Goal: Transaction & Acquisition: Purchase product/service

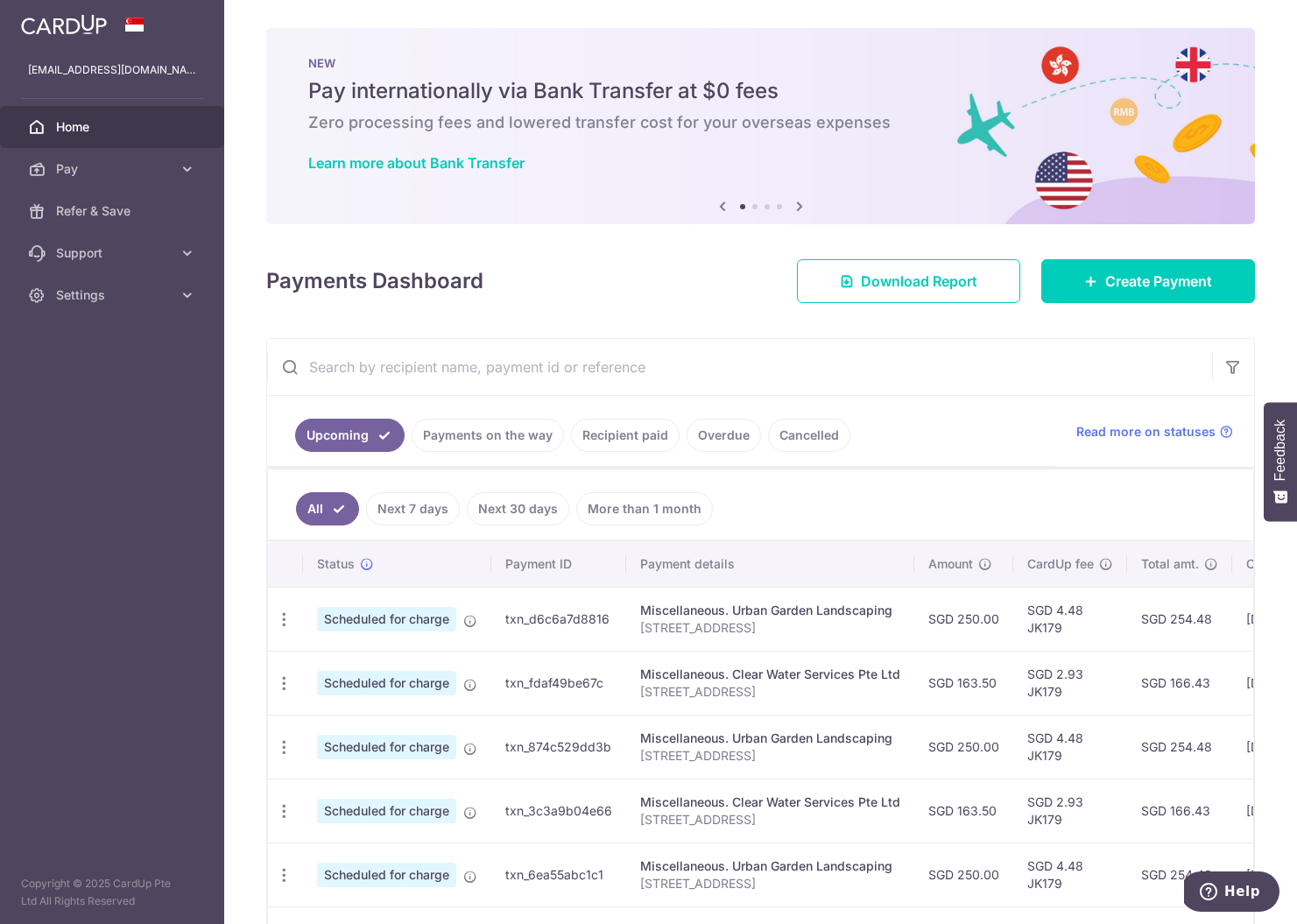
scroll to position [134, 0]
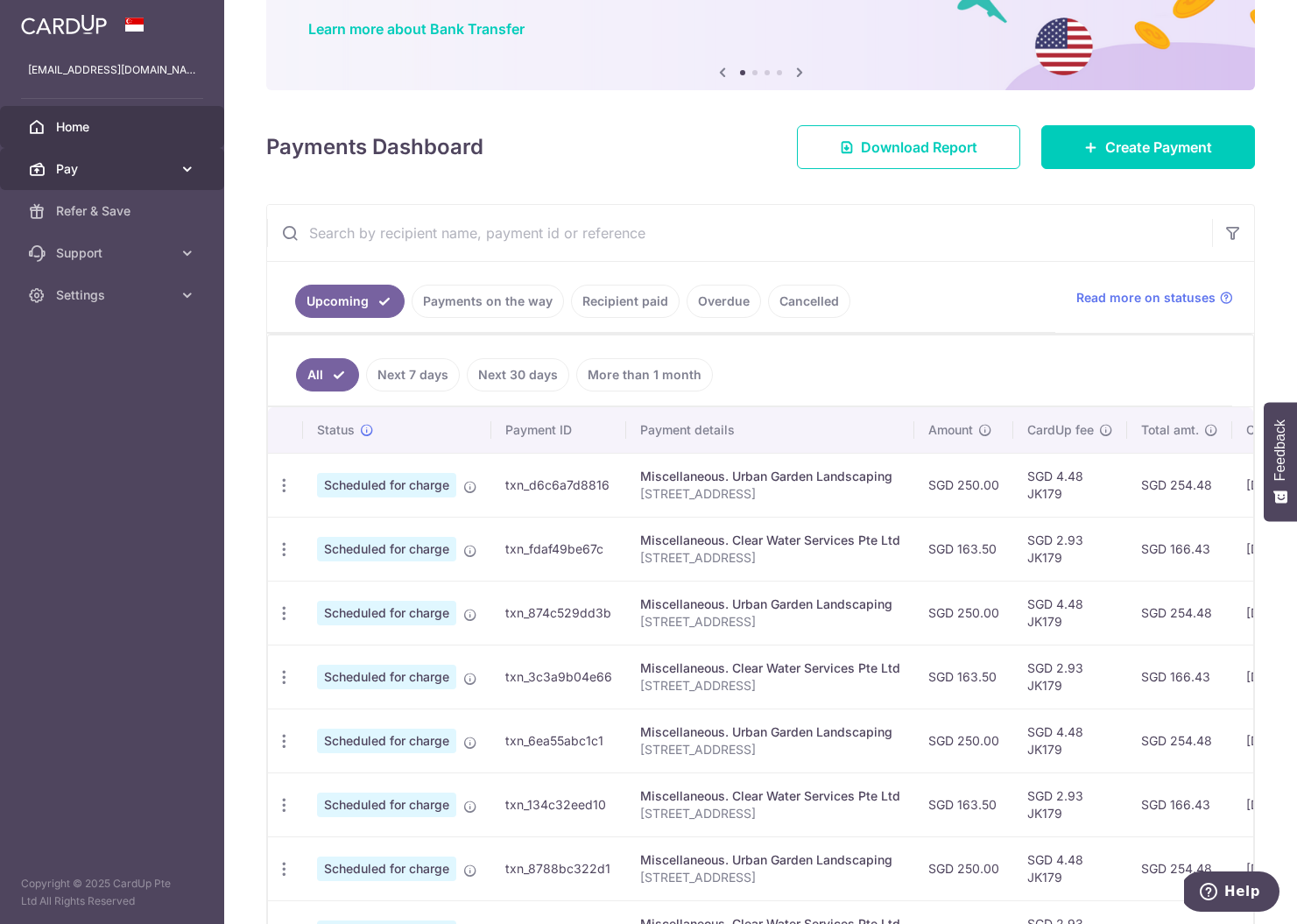
click at [133, 168] on span "Pay" at bounding box center [113, 169] width 116 height 18
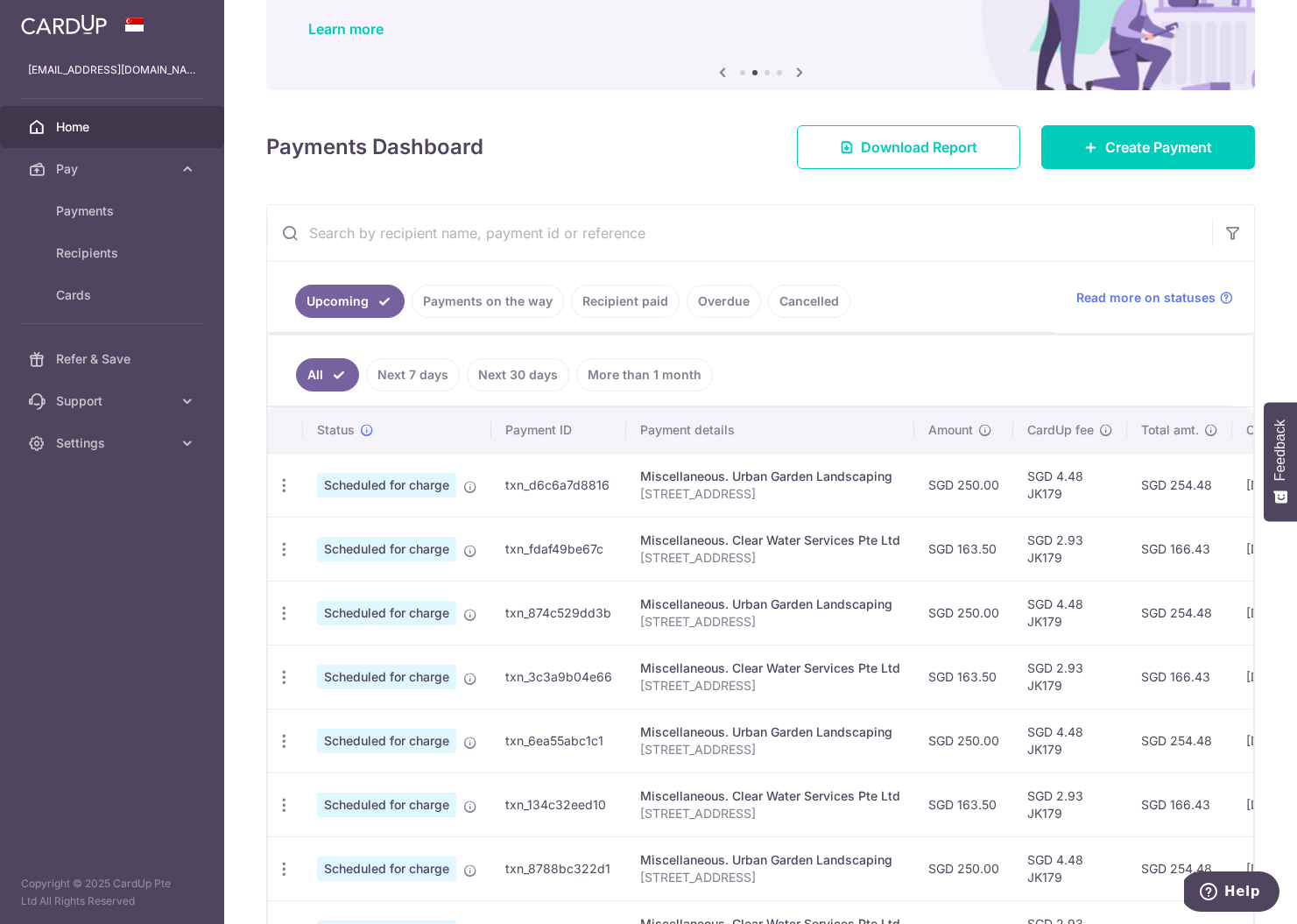
click at [1145, 170] on div "× Pause Schedule Pause all future payments in this series Pause just this one p…" at bounding box center [761, 462] width 1073 height 924
click at [1146, 165] on link "Create Payment" at bounding box center [1148, 148] width 214 height 44
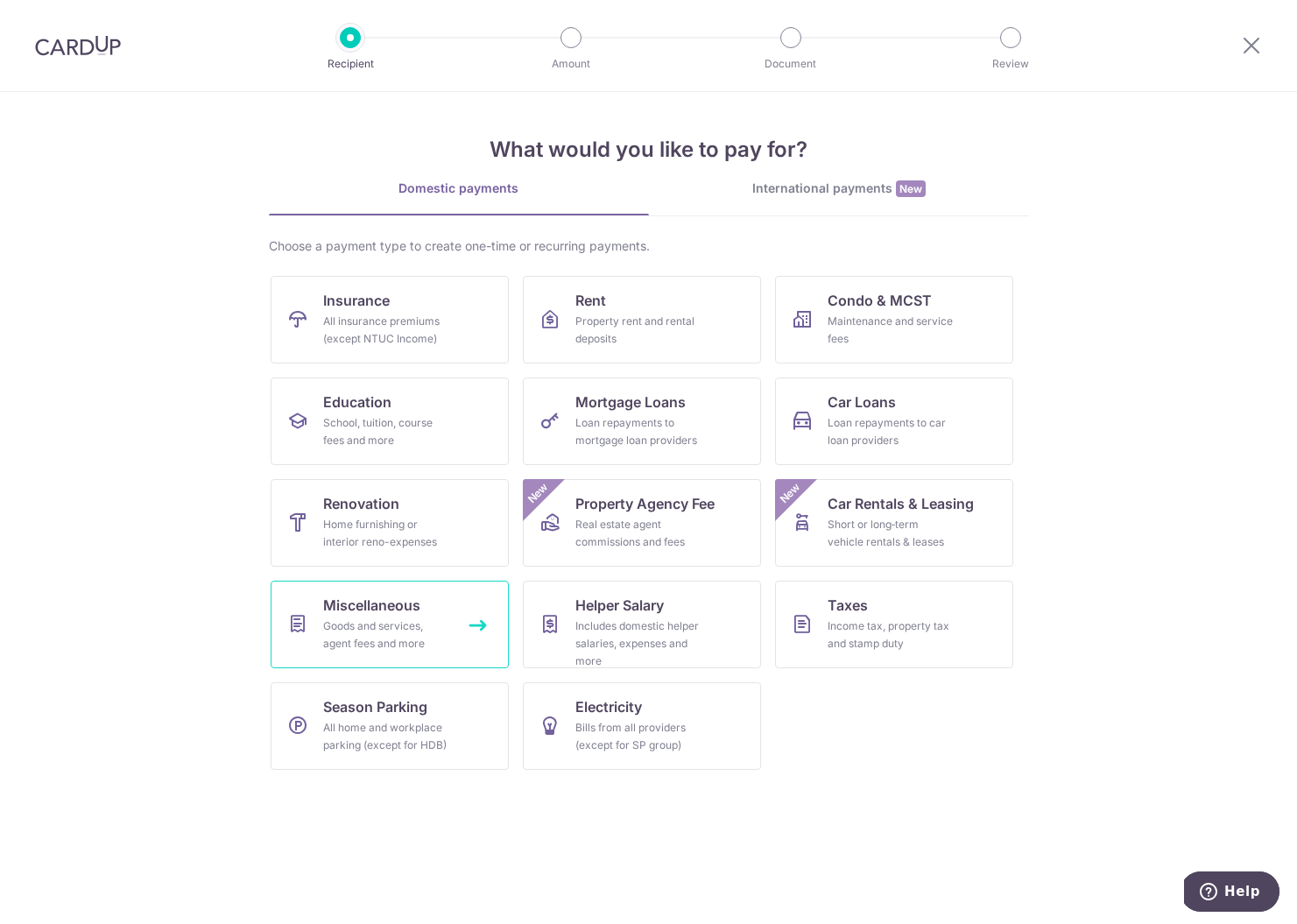
click at [444, 617] on link "Miscellaneous Goods and services, agent fees and more" at bounding box center [390, 624] width 239 height 87
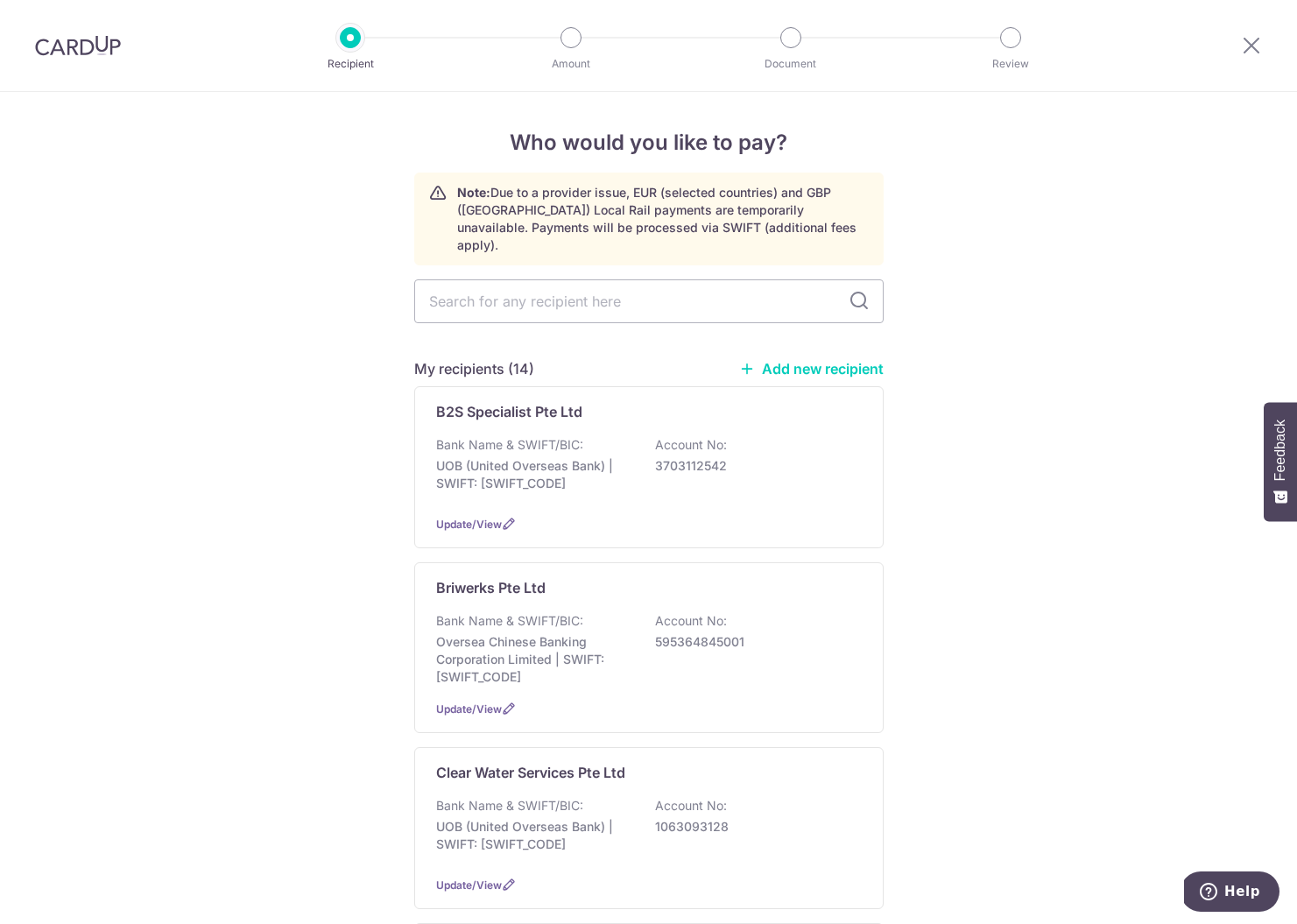
click at [808, 360] on link "Add new recipient" at bounding box center [812, 368] width 145 height 18
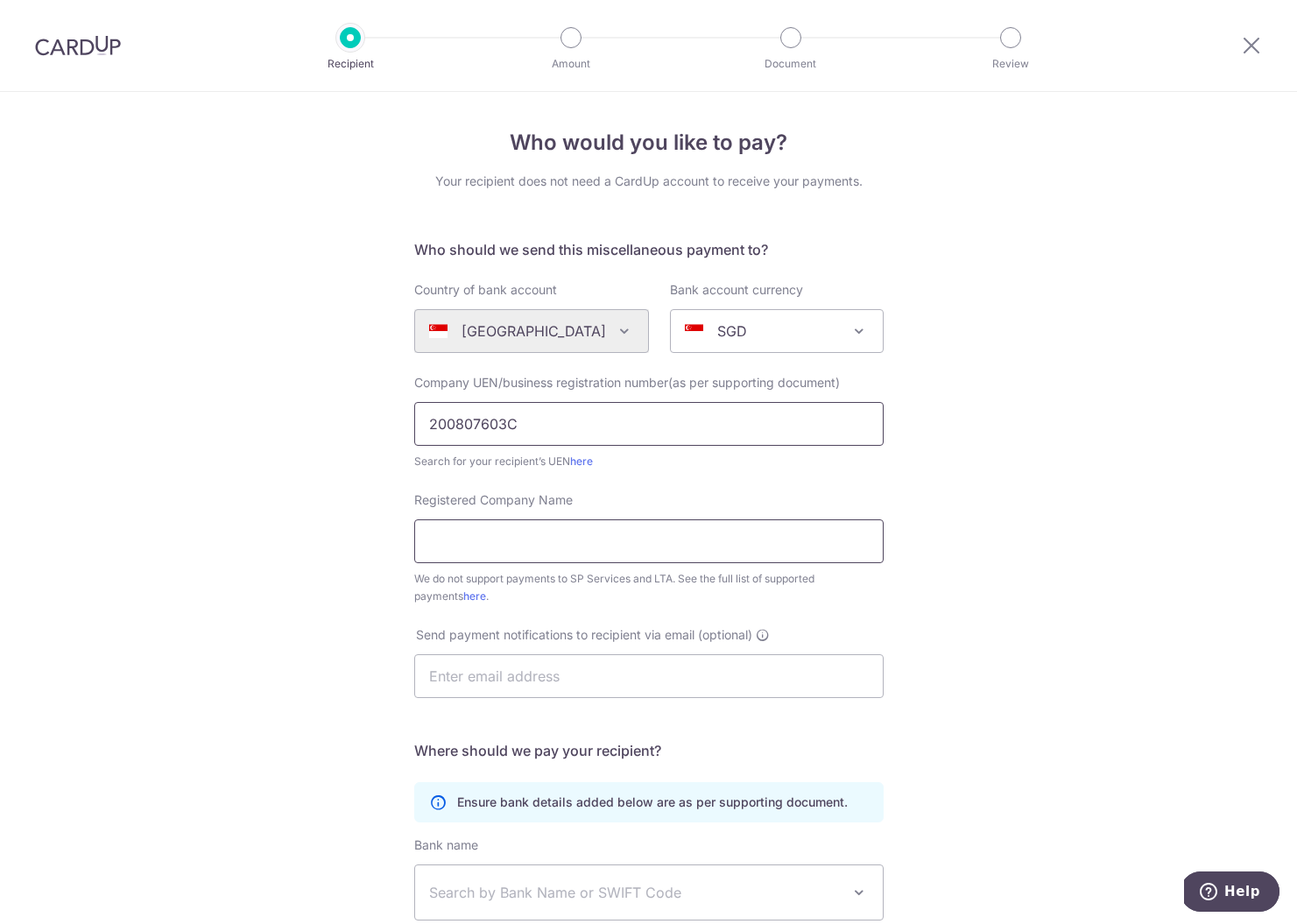
type input "200807603C"
drag, startPoint x: 633, startPoint y: 538, endPoint x: 542, endPoint y: 543, distance: 91.1
click at [542, 543] on input "concepts Pte Ltd Earthscape" at bounding box center [648, 542] width 469 height 44
click at [544, 542] on input "concepts Pte Ltd Earthscape" at bounding box center [648, 542] width 469 height 44
drag, startPoint x: 542, startPoint y: 542, endPoint x: 633, endPoint y: 542, distance: 91.0
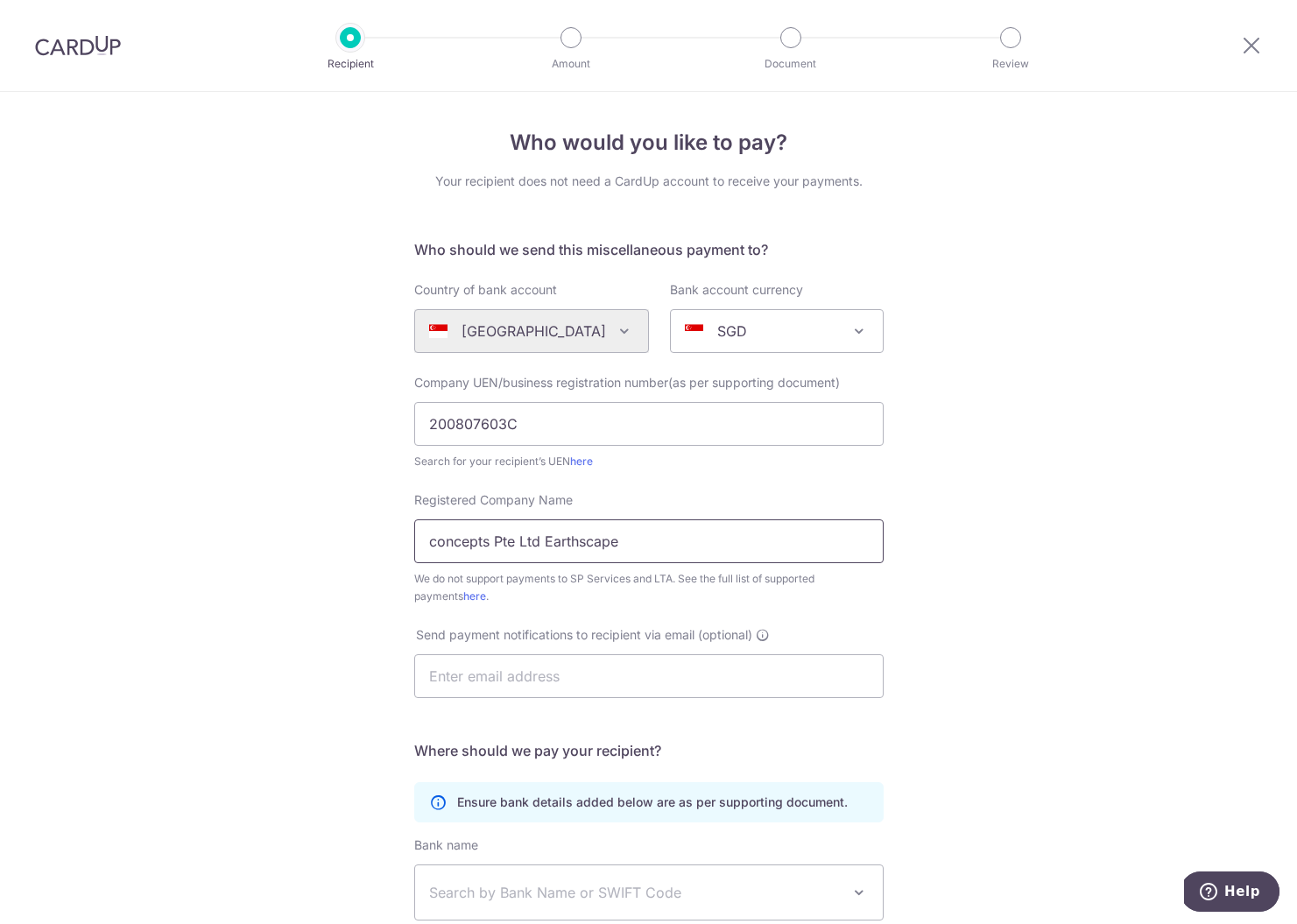
click at [633, 542] on input "concepts Pte Ltd Earthscape" at bounding box center [648, 542] width 469 height 44
click at [429, 543] on input "concepts Pte Ltd" at bounding box center [648, 542] width 469 height 44
paste input "Earthscape"
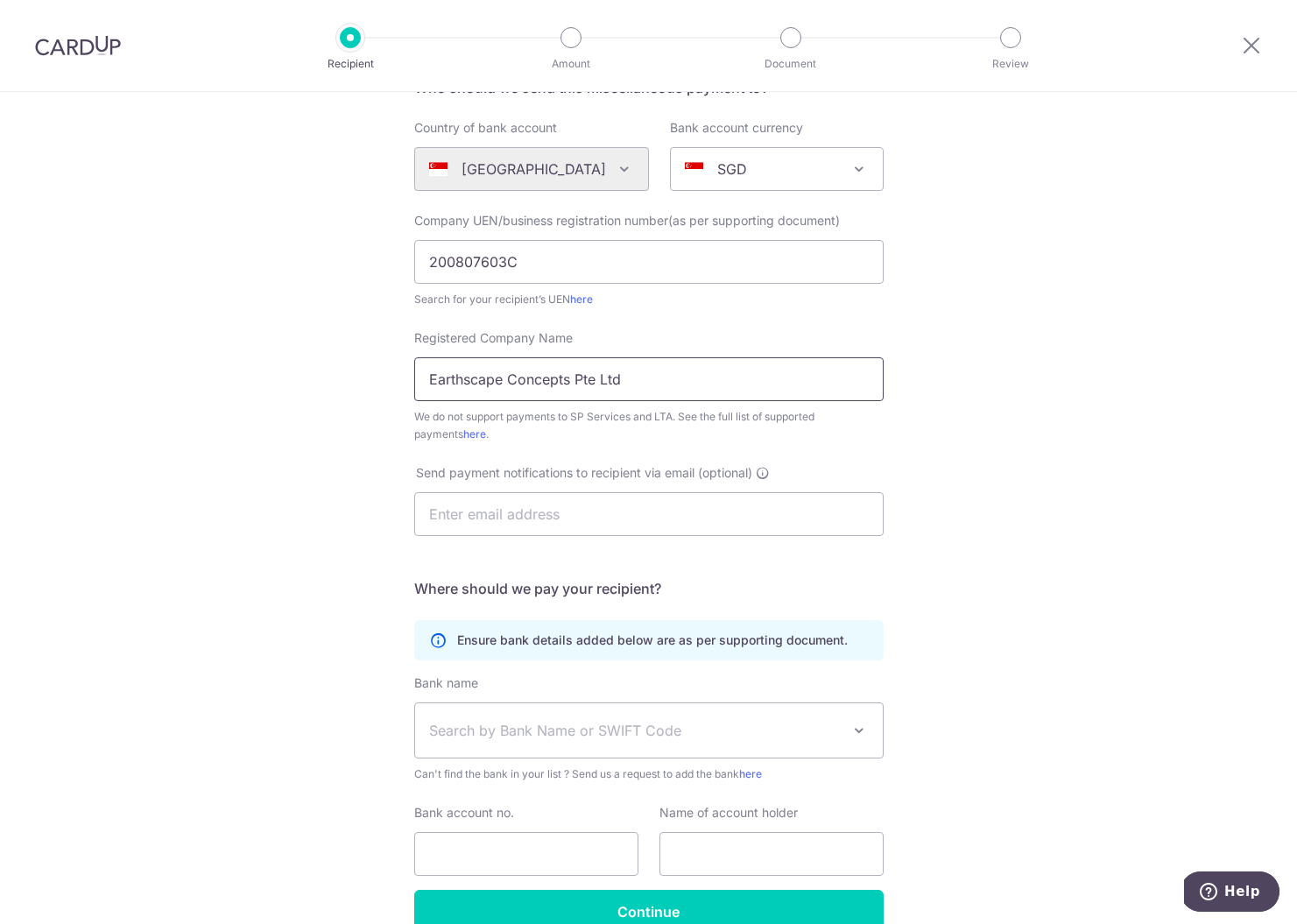
scroll to position [254, 0]
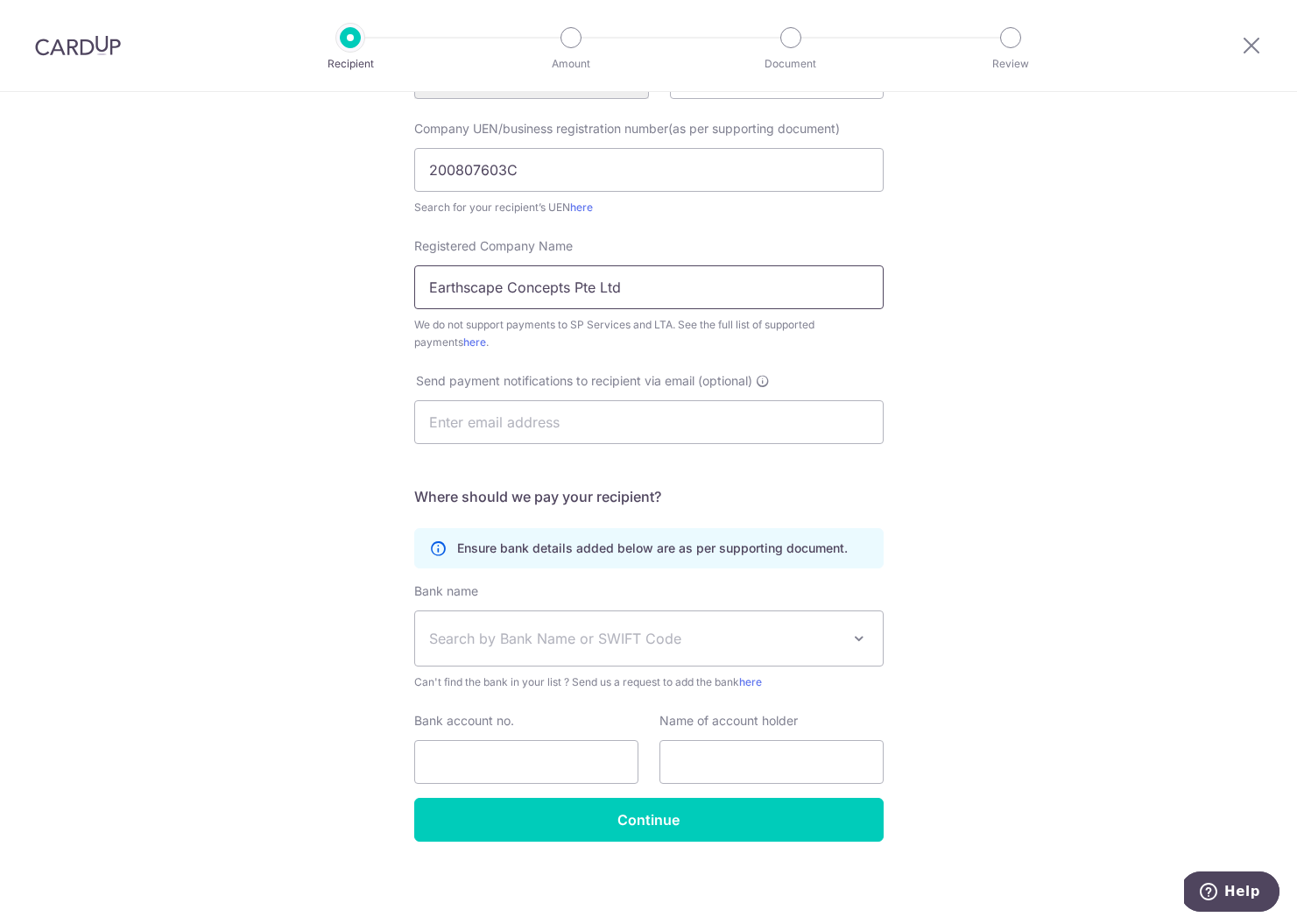
type input "Earthscape Concepts Pte Ltd"
click at [497, 643] on span "Search by Bank Name or SWIFT Code" at bounding box center [635, 639] width 412 height 21
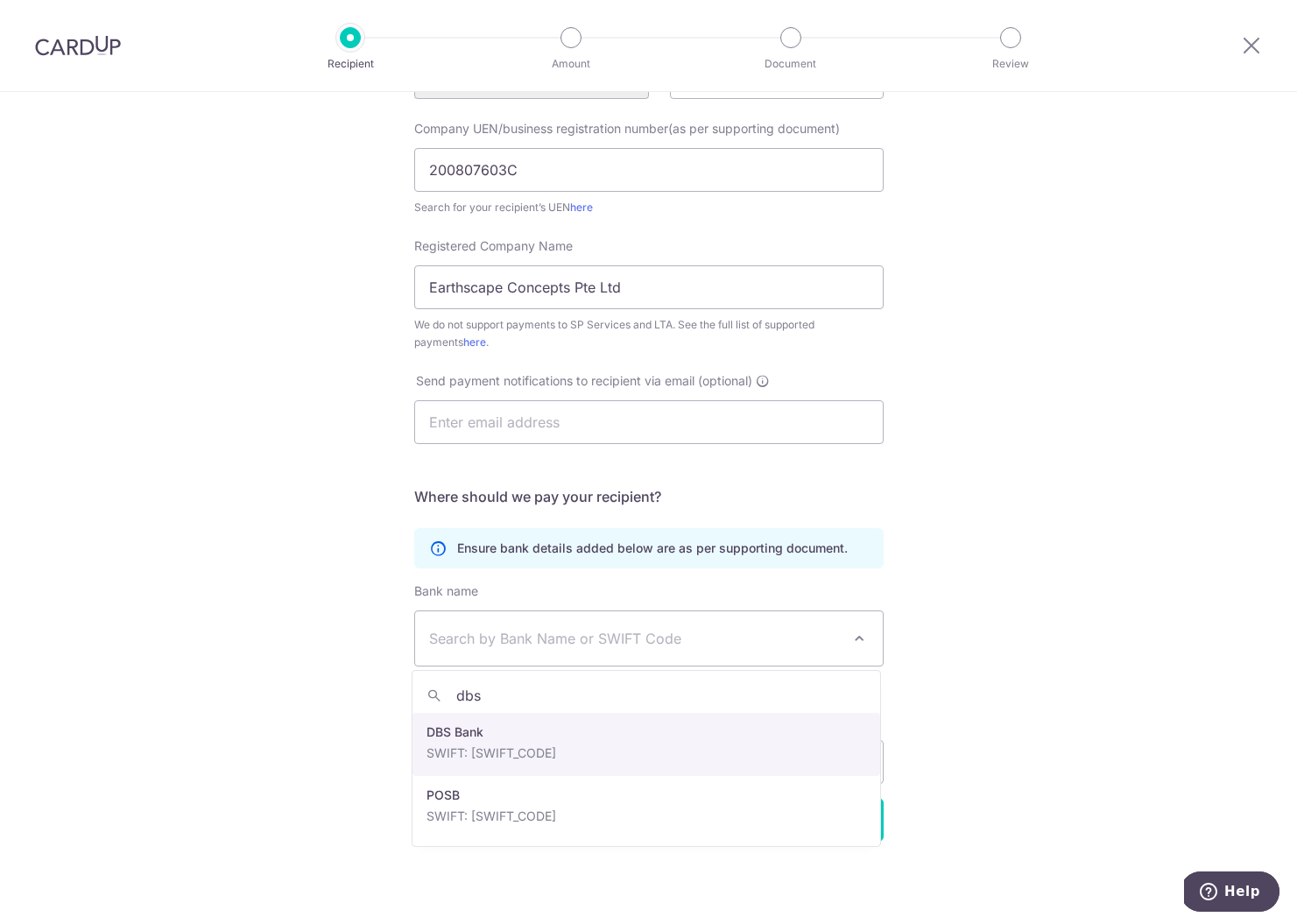
type input "dbs"
select select "6"
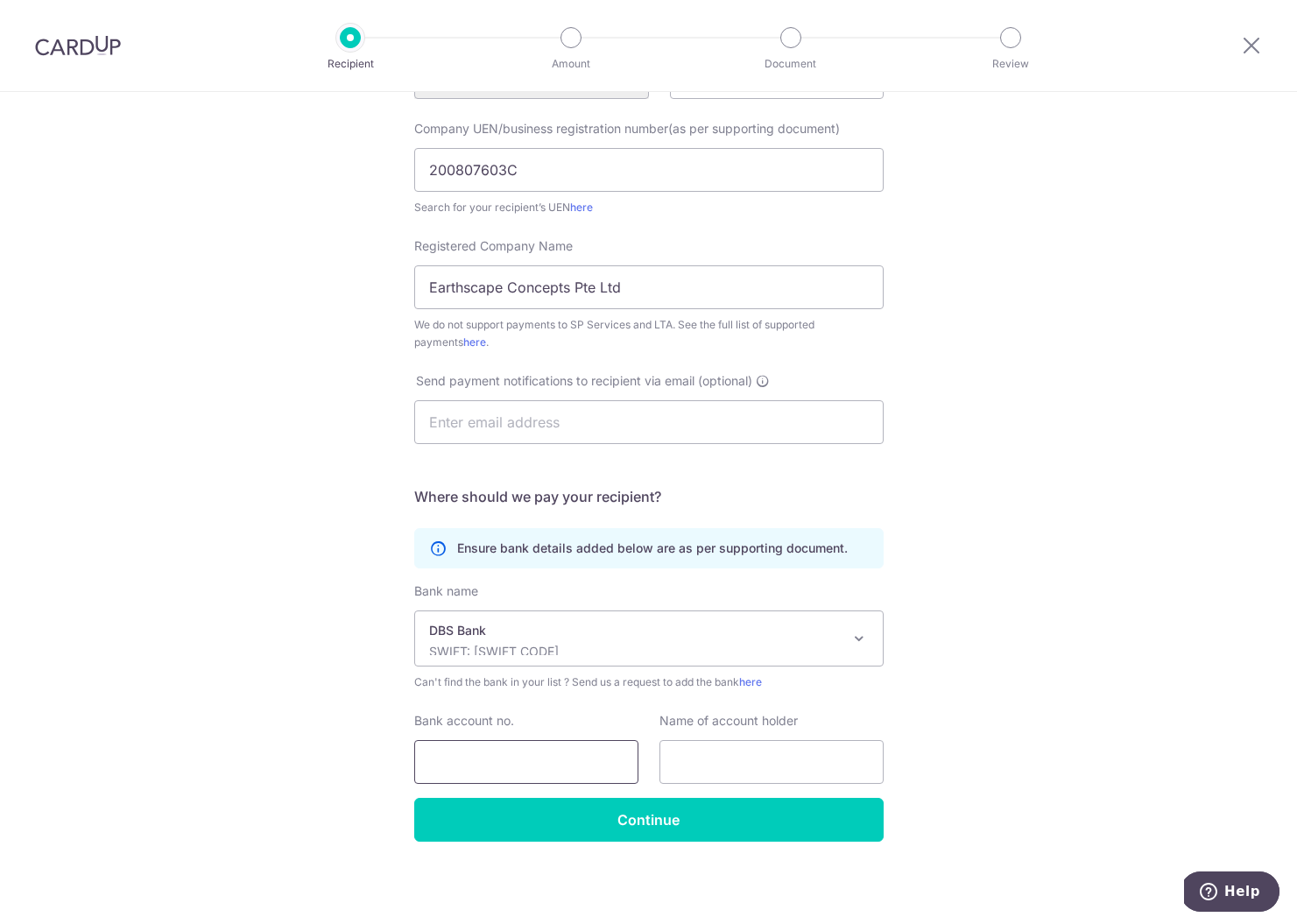
click at [488, 767] on input "Bank account no." at bounding box center [527, 761] width 224 height 44
type input "0720154983"
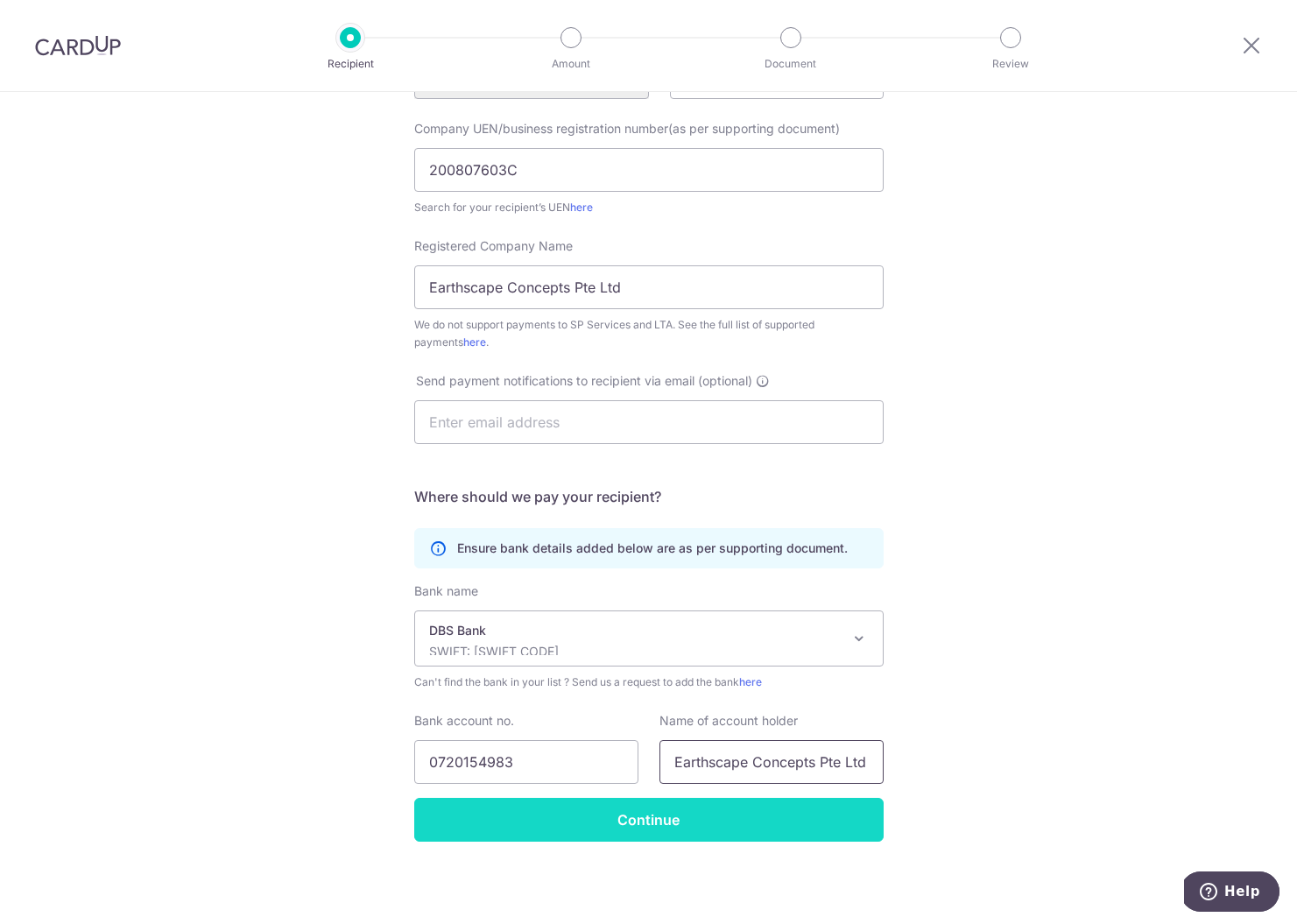
type input "Earthscape Concepts Pte Ltd"
click at [631, 816] on input "Continue" at bounding box center [648, 820] width 469 height 44
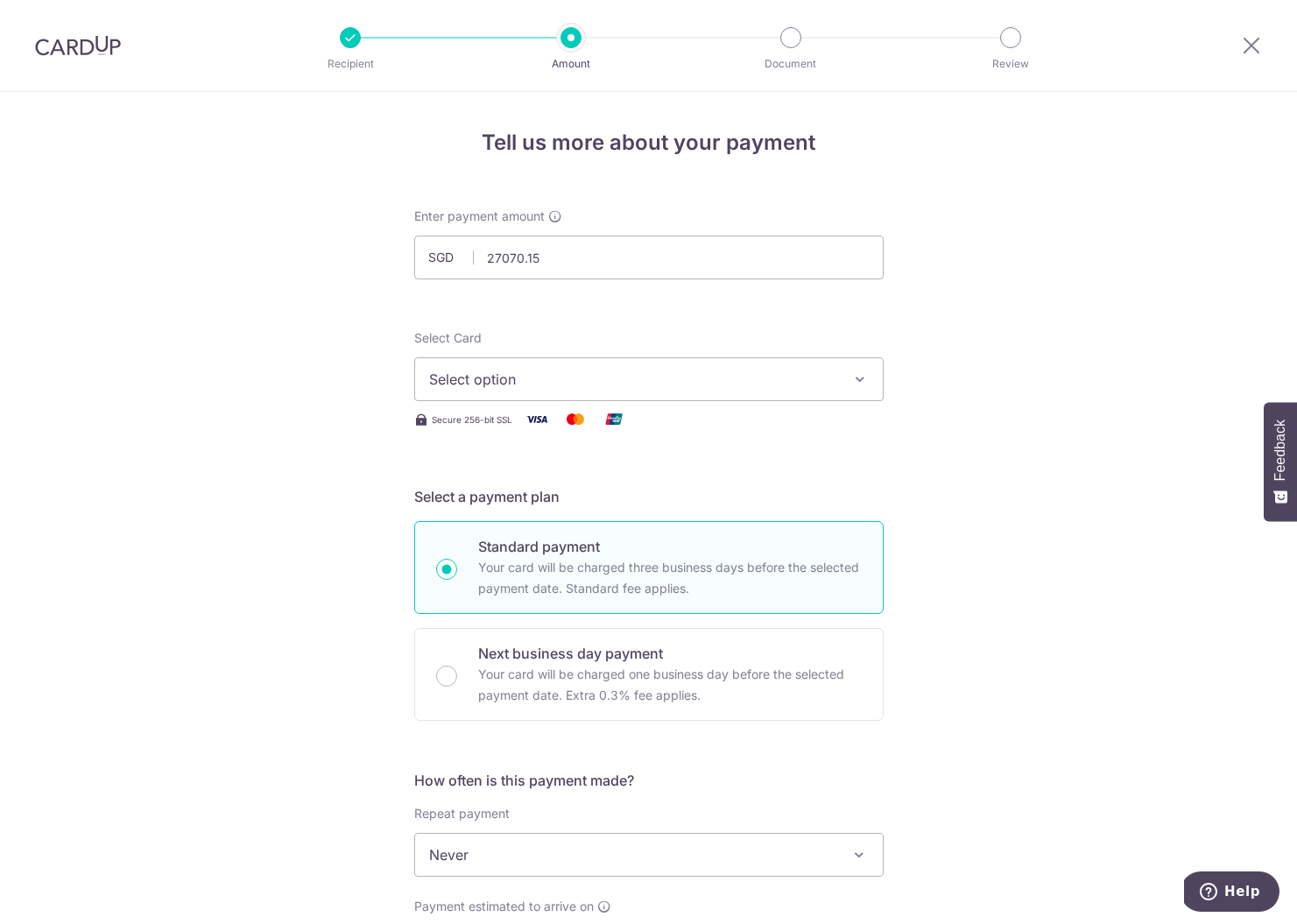
type input "27,070.15"
click at [511, 374] on span "Select option" at bounding box center [633, 379] width 408 height 21
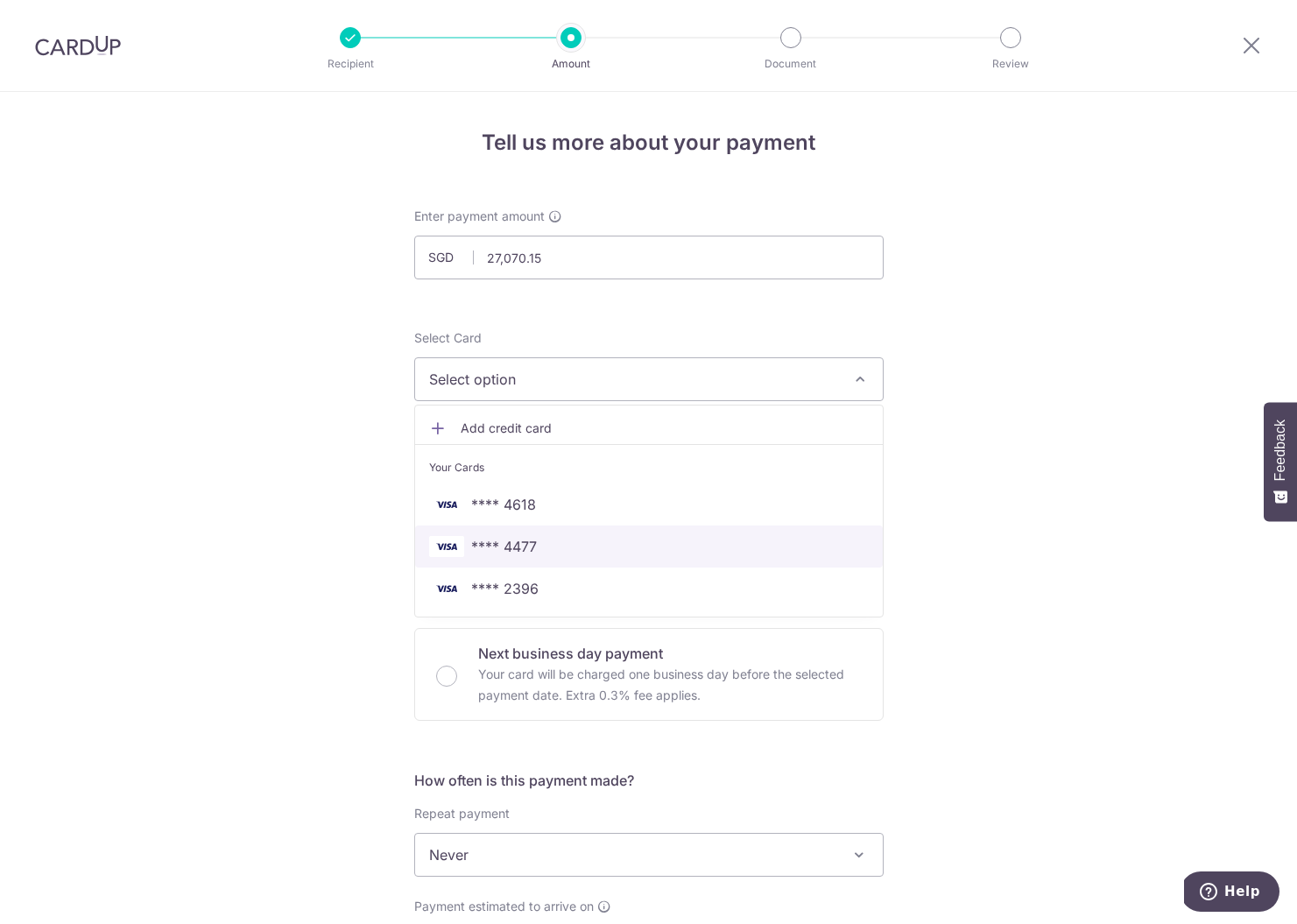
click at [535, 549] on span "**** 4477" at bounding box center [504, 547] width 65 height 21
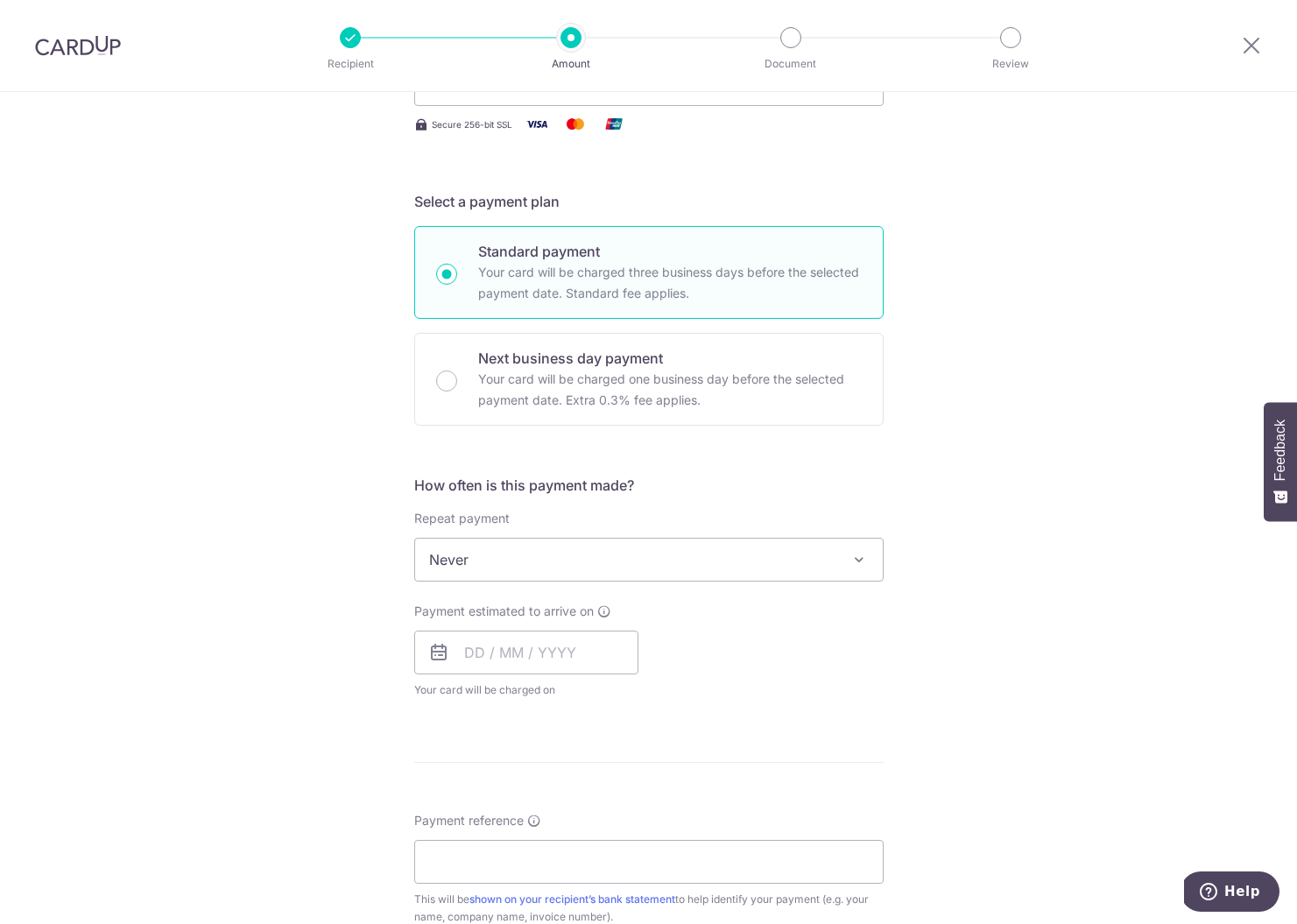
scroll to position [449, 0]
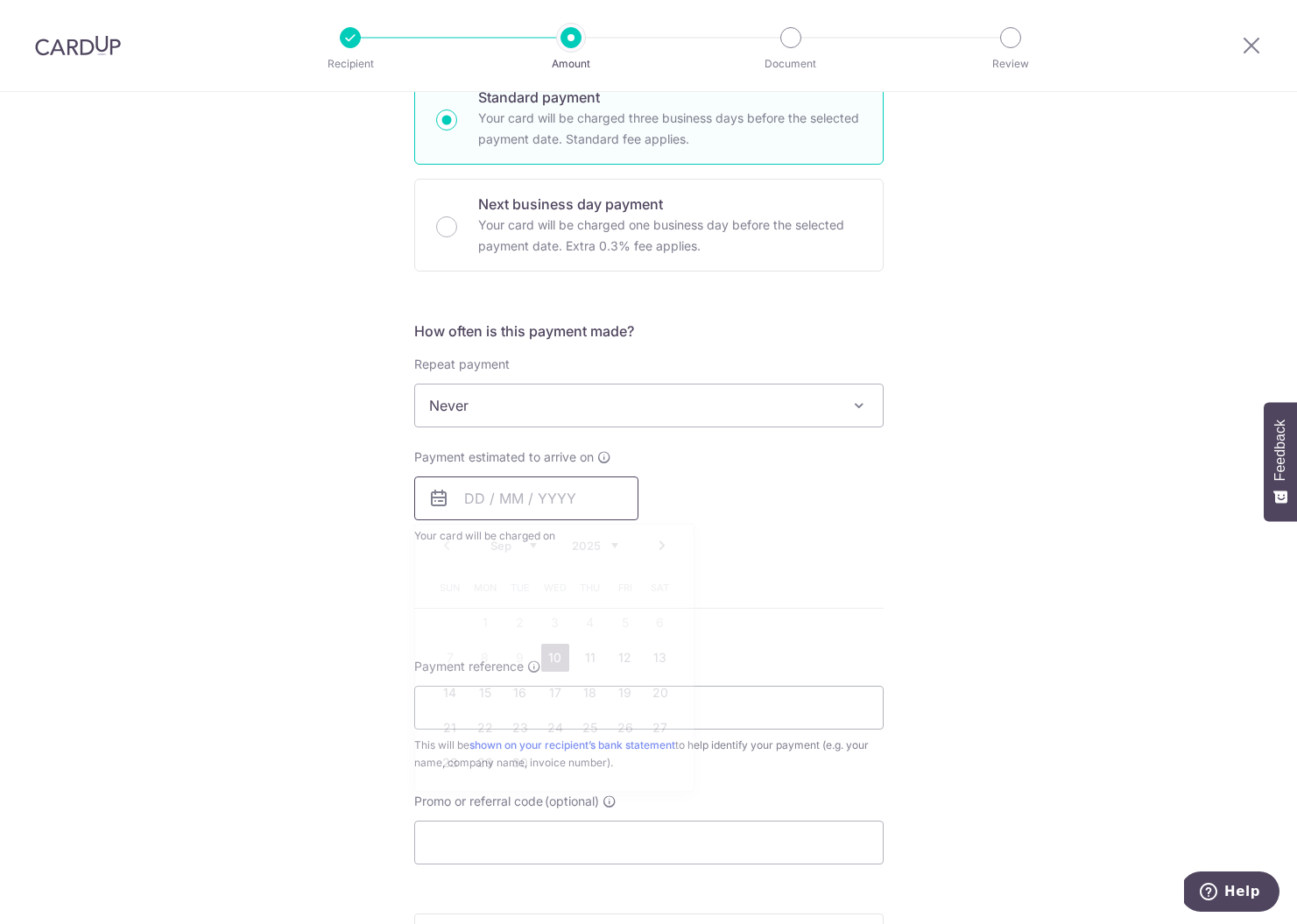
click at [509, 491] on input "text" at bounding box center [527, 498] width 224 height 44
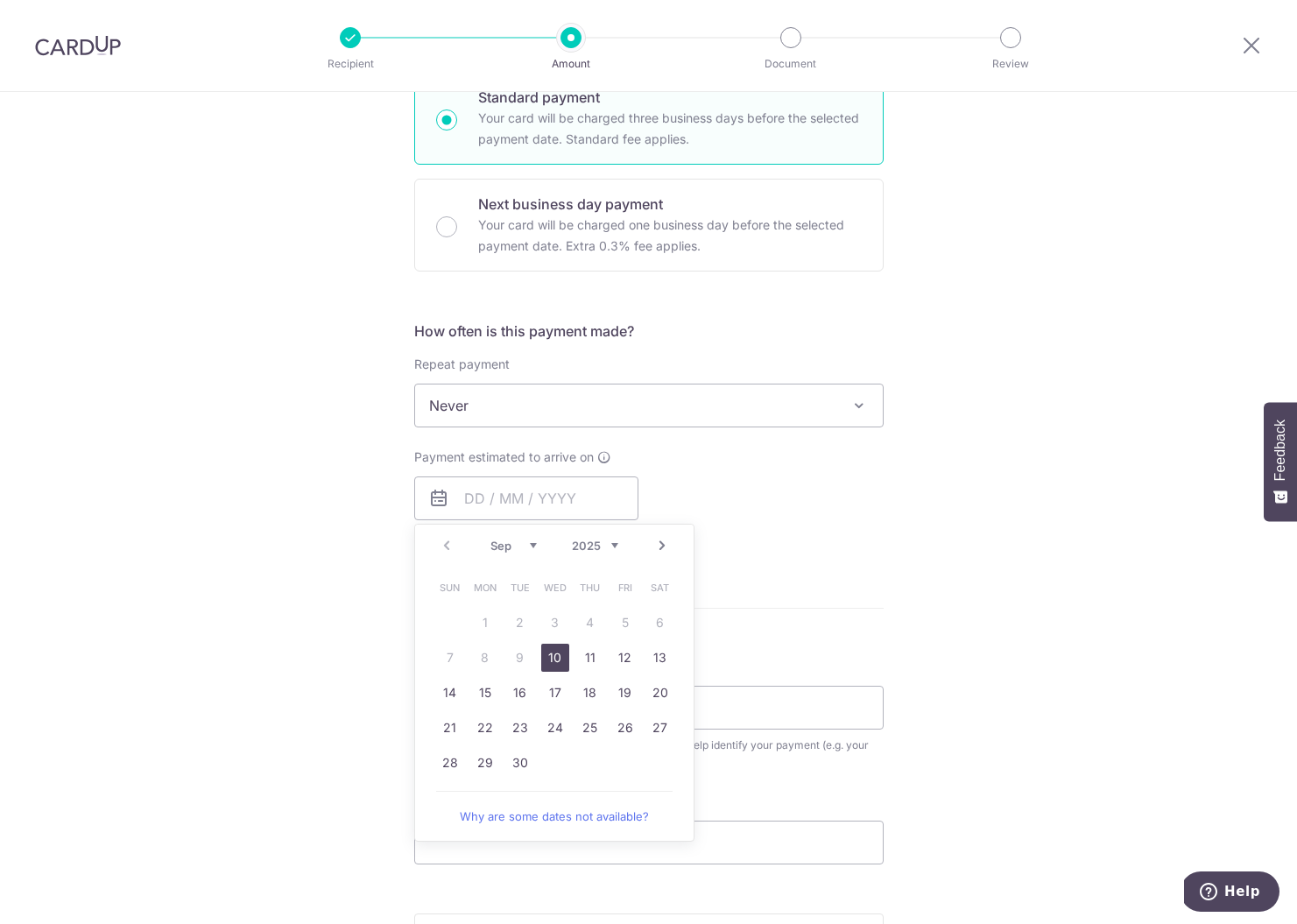
click at [544, 649] on link "10" at bounding box center [556, 657] width 28 height 28
type input "10/09/2025"
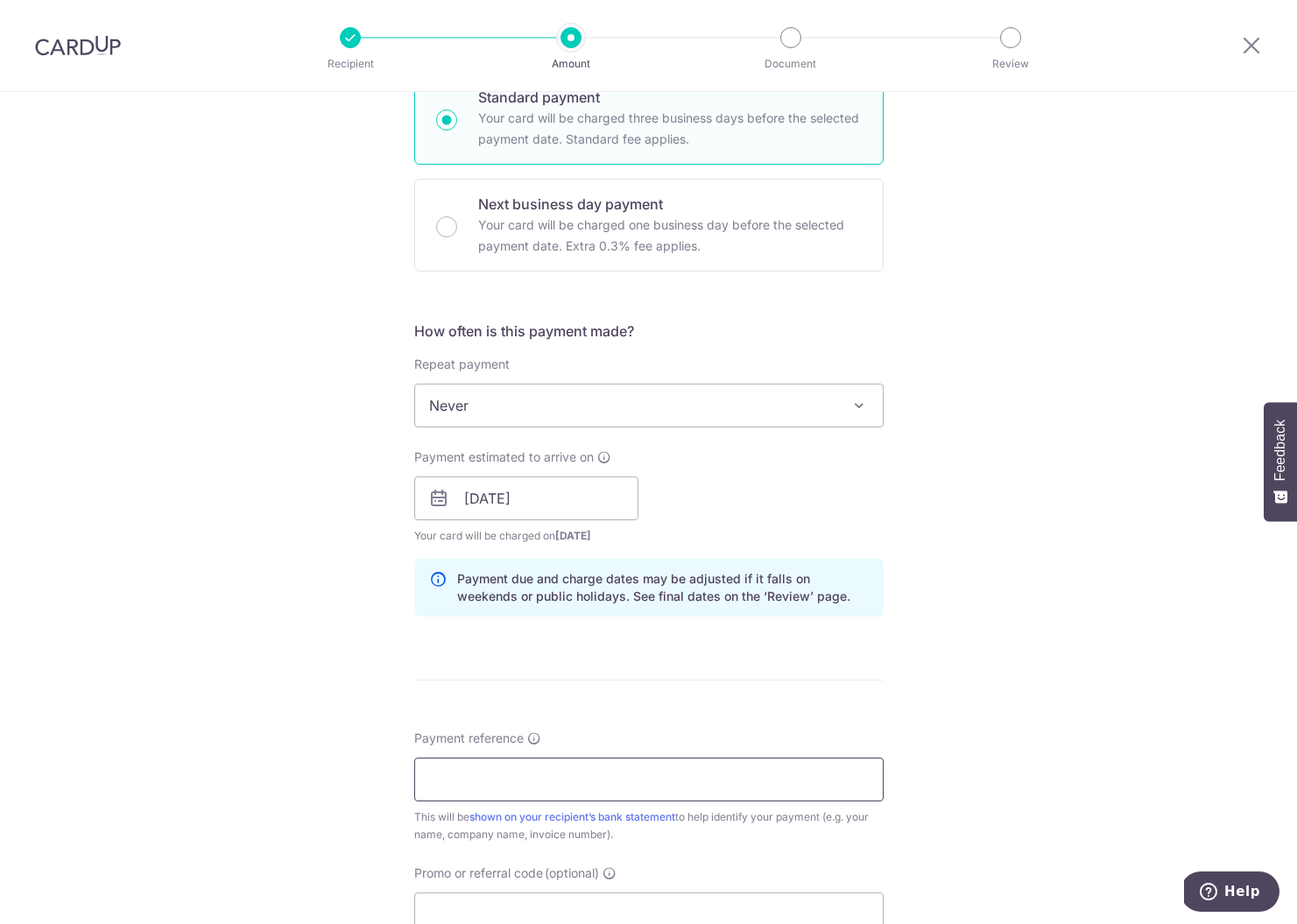
click at [490, 771] on input "Payment reference" at bounding box center [648, 779] width 469 height 44
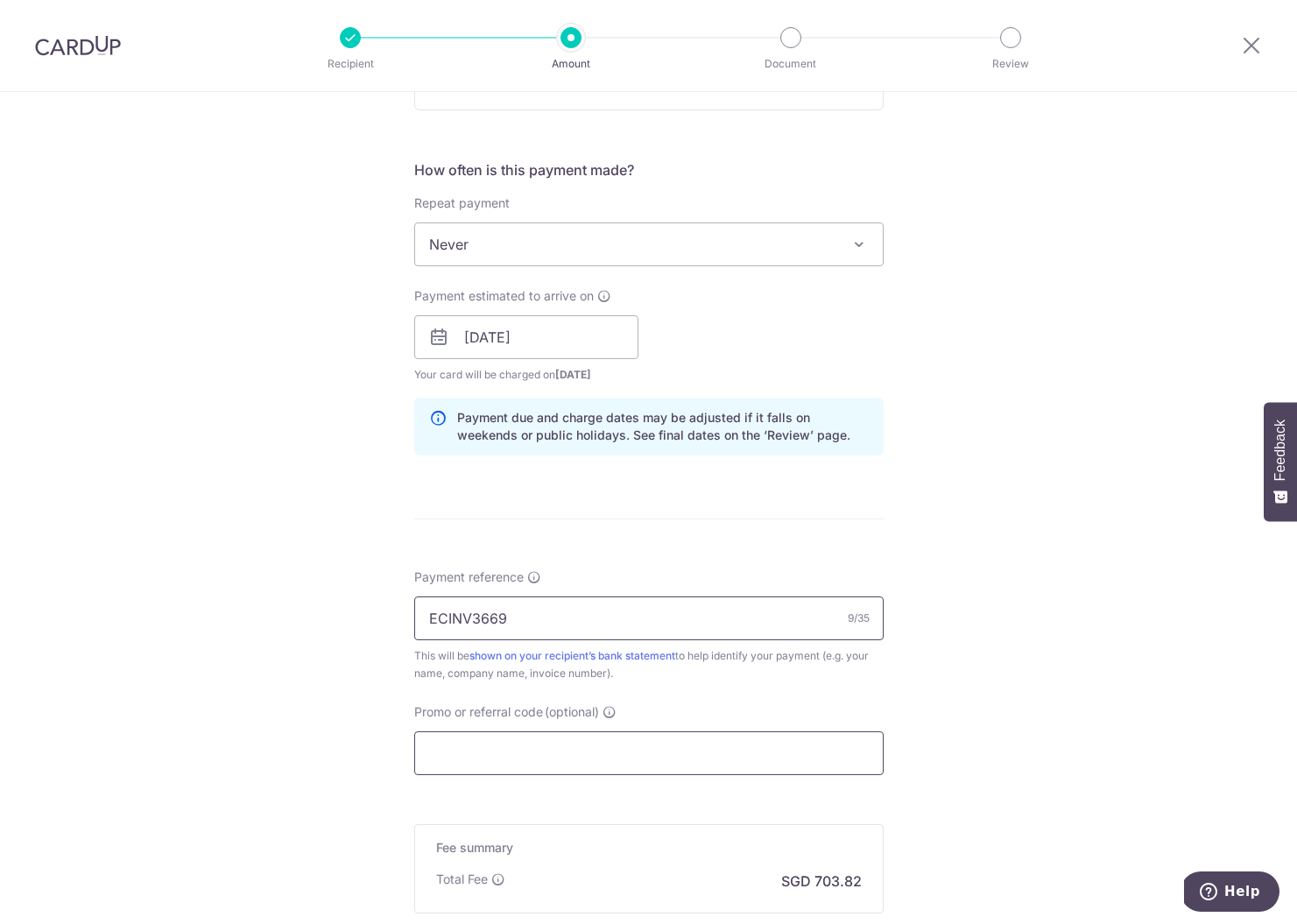
type input "ECINV3669"
click at [489, 749] on input "Promo or referral code (optional)" at bounding box center [648, 754] width 469 height 44
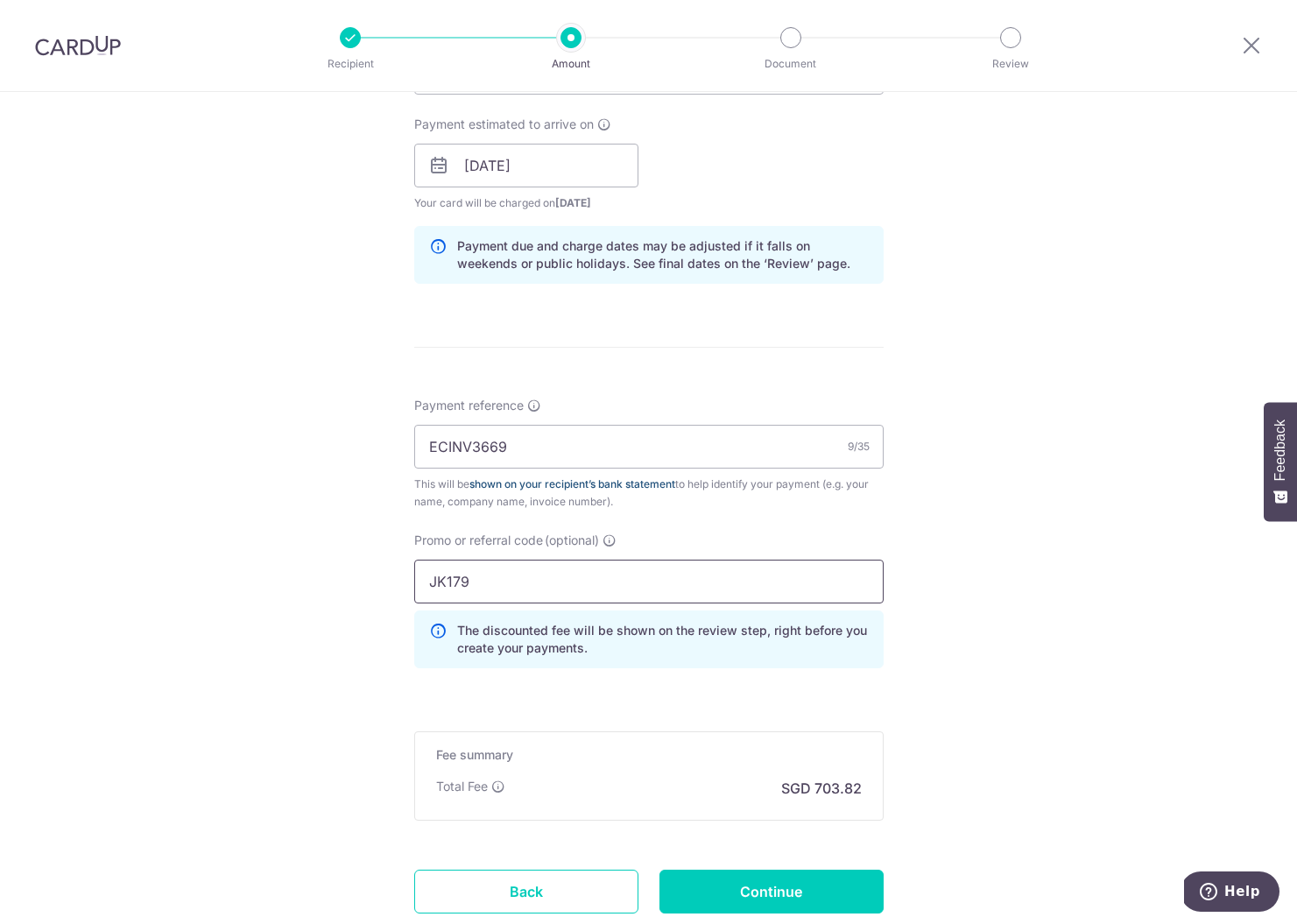
scroll to position [903, 0]
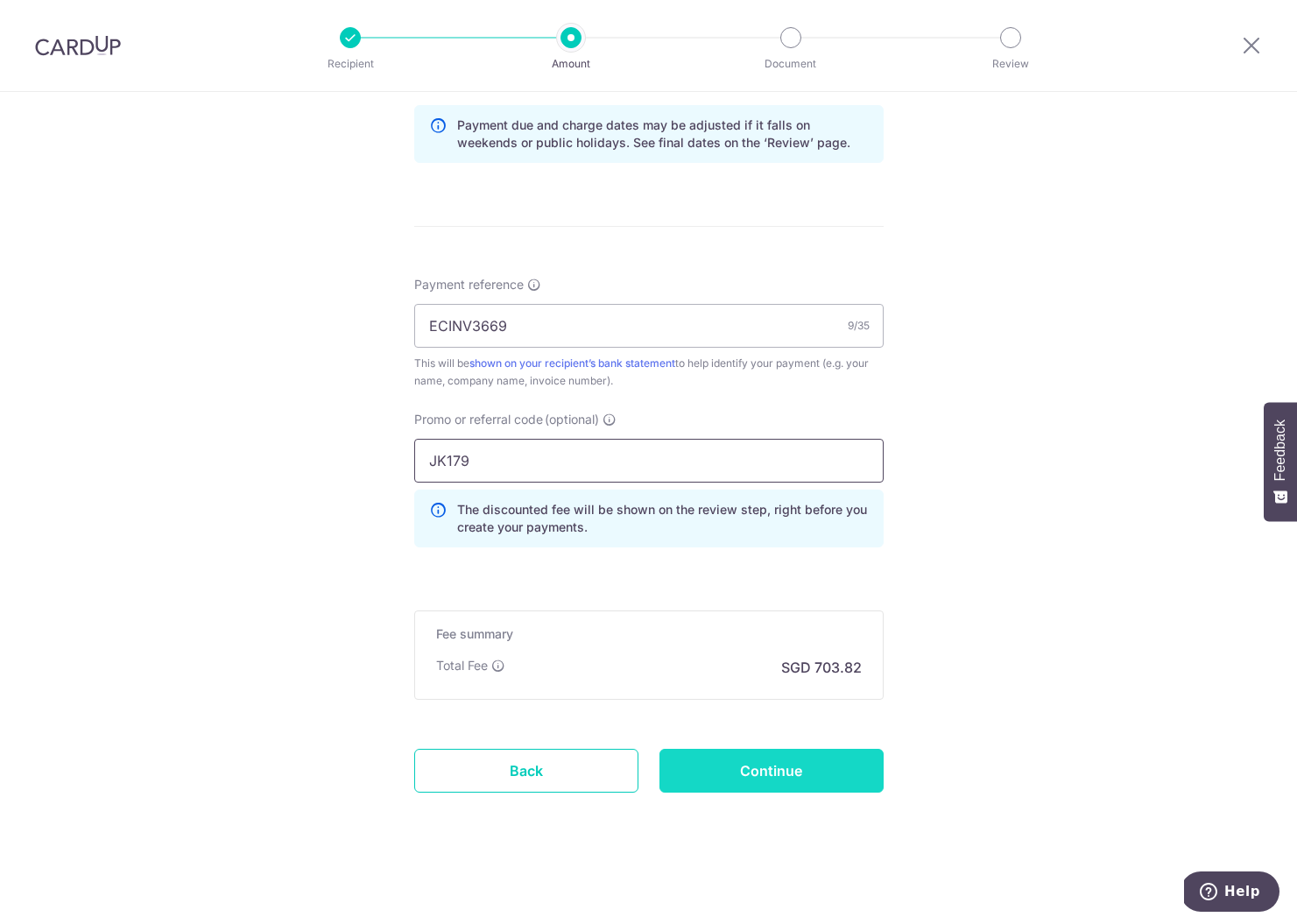
type input "JK179"
click at [704, 770] on input "Continue" at bounding box center [771, 770] width 224 height 44
type input "Create Schedule"
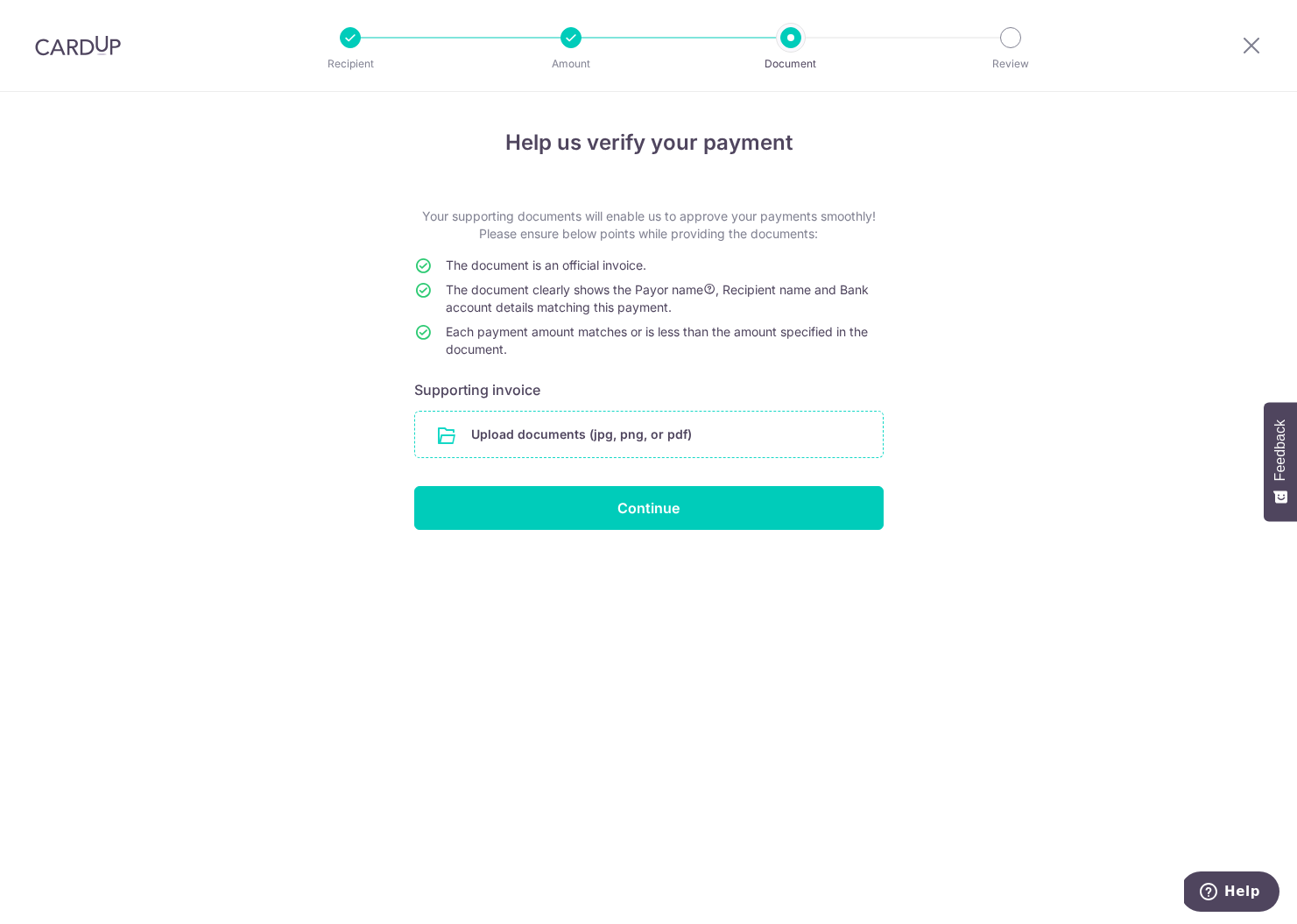
click at [545, 435] on input "file" at bounding box center [648, 435] width 467 height 46
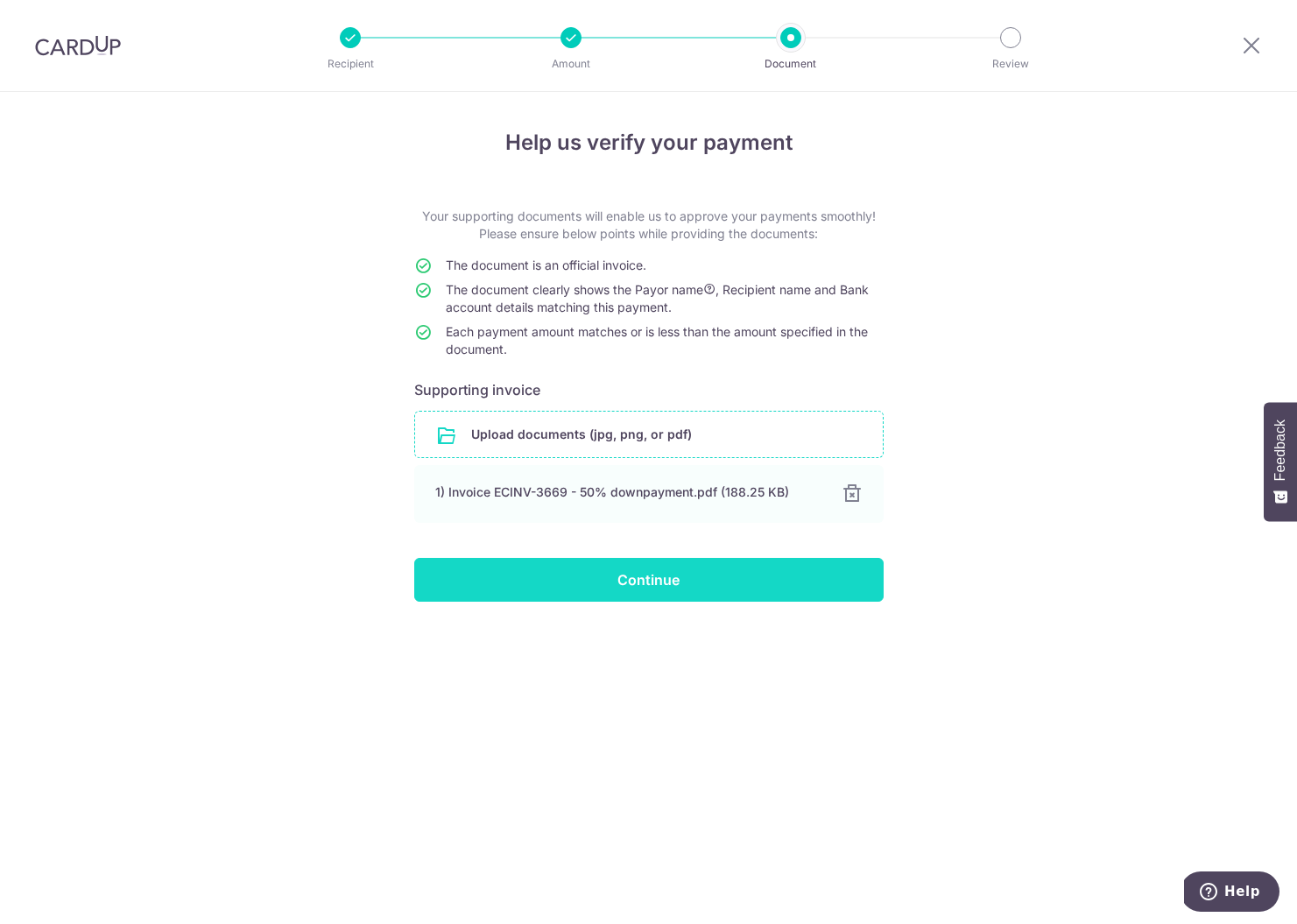
click at [513, 583] on input "Continue" at bounding box center [648, 579] width 469 height 44
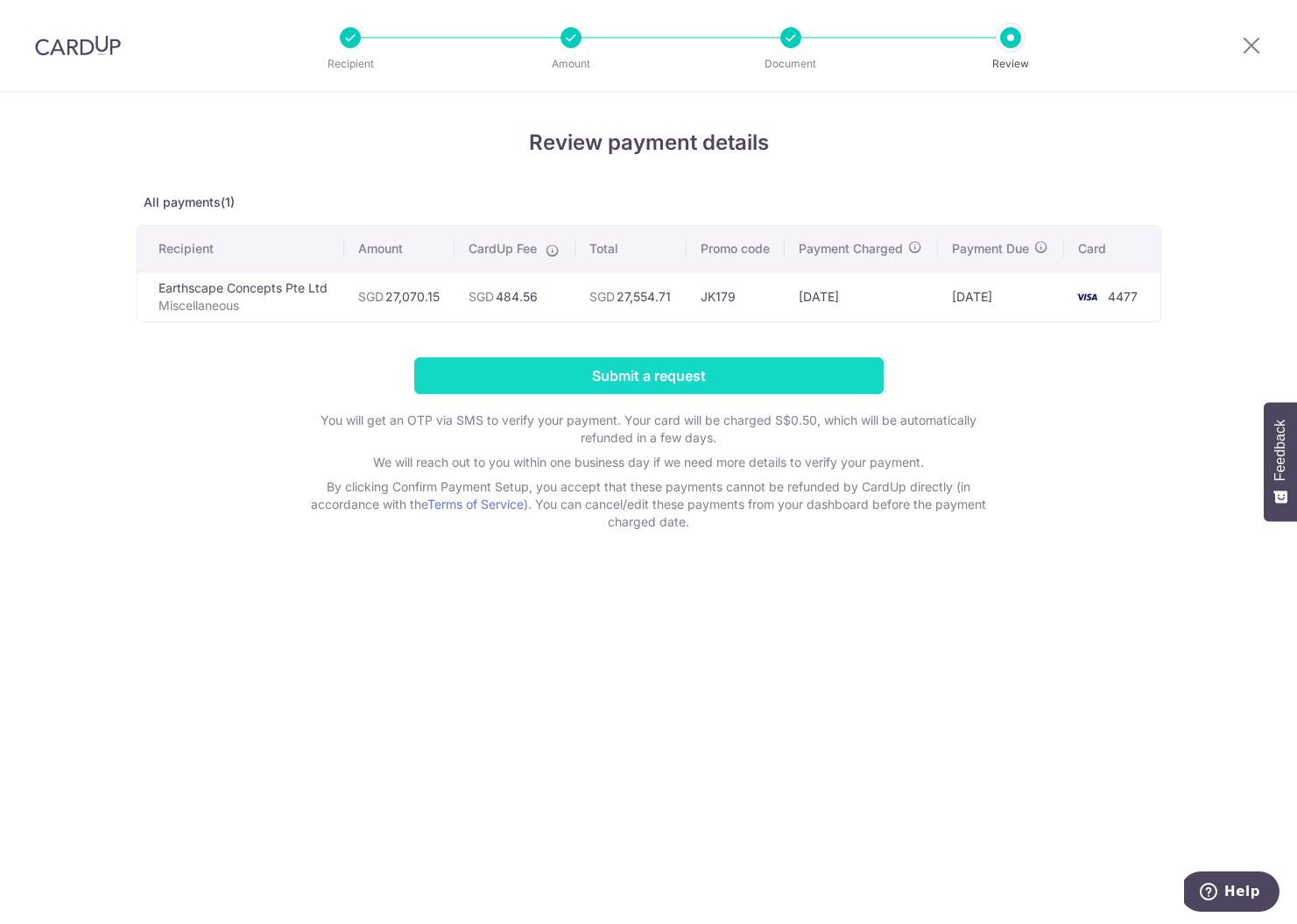
click at [616, 380] on input "Submit a request" at bounding box center [648, 375] width 469 height 37
